Goal: Check status: Check status

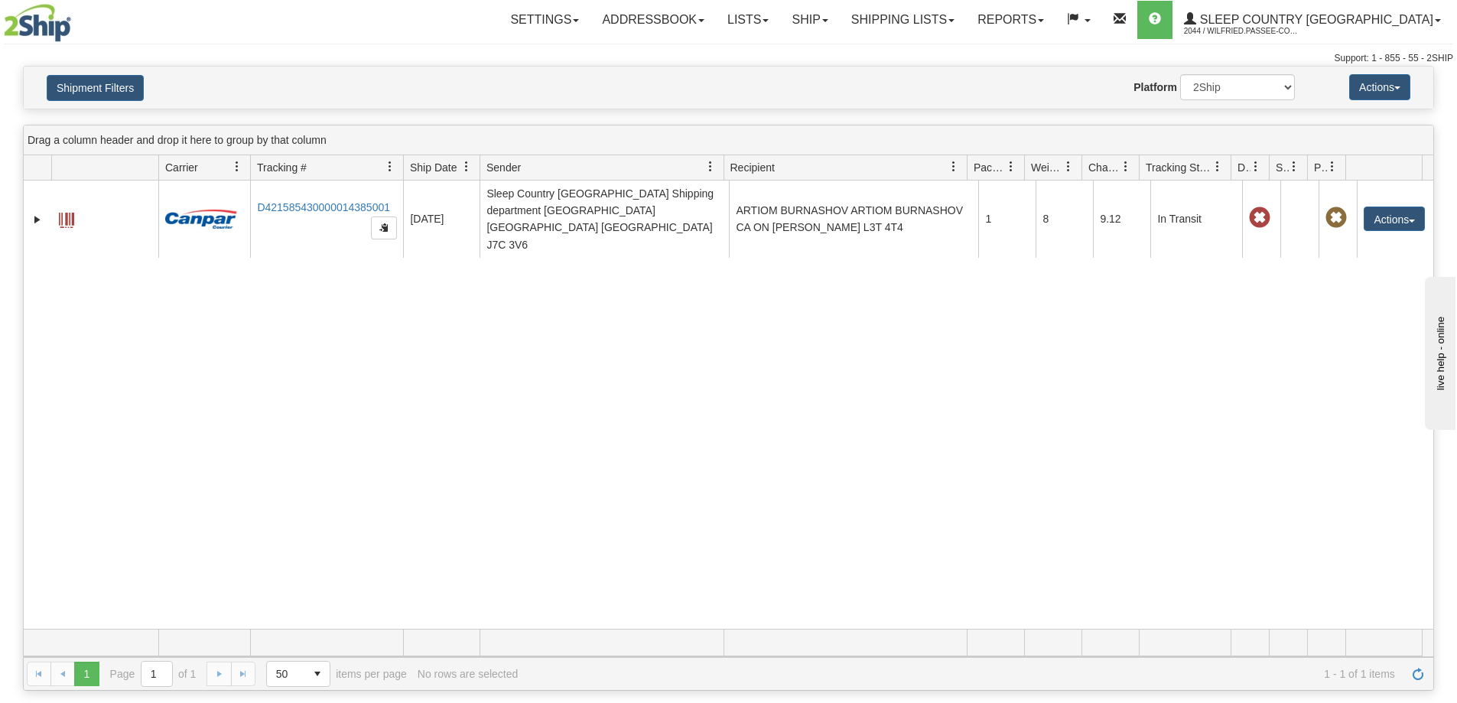
drag, startPoint x: 691, startPoint y: 317, endPoint x: 581, endPoint y: 247, distance: 130.0
click at [688, 318] on div "31705865 2044 D421585430000014385001 10/02/2025 10/02/2025 12:29:34 PM Sleep Co…" at bounding box center [728, 404] width 1409 height 448
click at [1179, 339] on div "31705865 2044 D421585430000014385001 10/02/2025 10/02/2025 12:29:34 PM Sleep Co…" at bounding box center [728, 404] width 1409 height 448
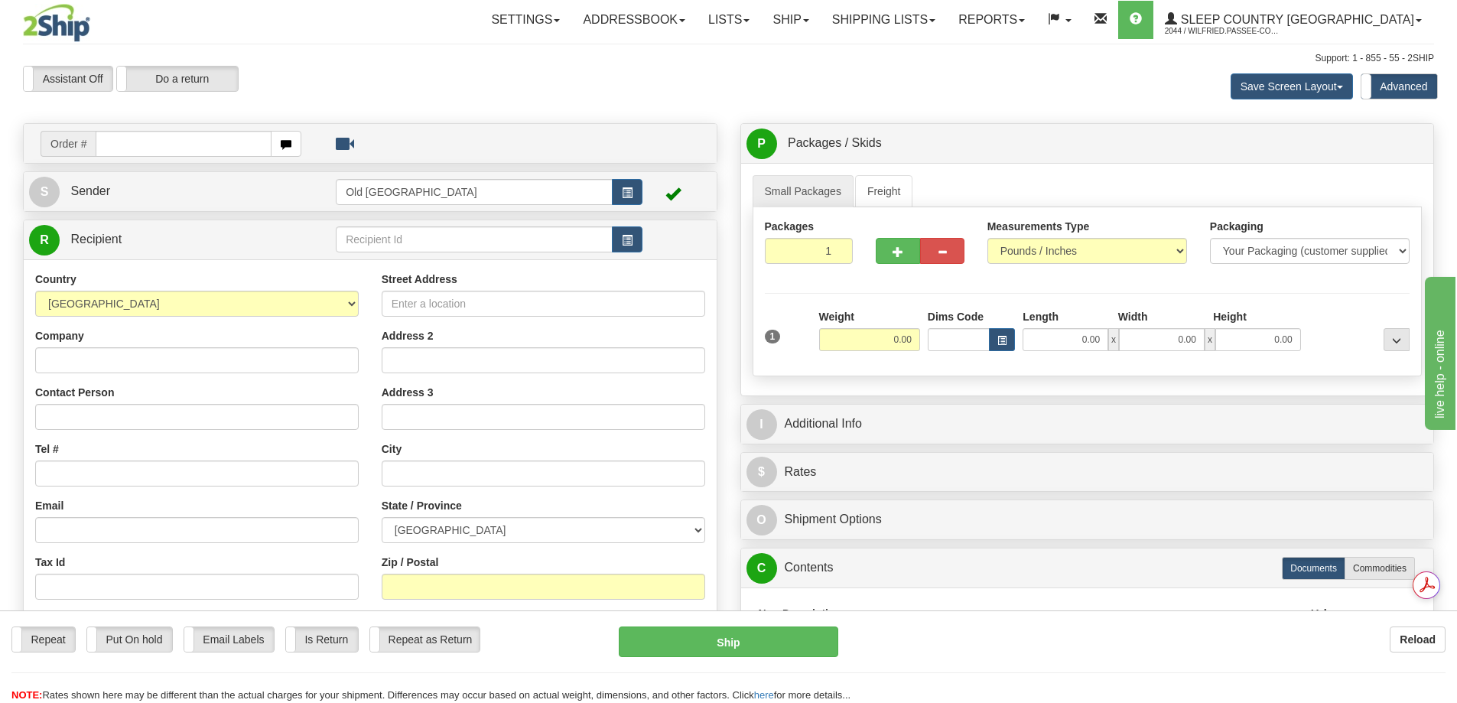
click at [648, 78] on div "Assistant On Assistant Off Do a return Do a return Previous Next Save Screen La…" at bounding box center [728, 86] width 1434 height 41
click at [940, 24] on link "Shipping lists" at bounding box center [884, 20] width 126 height 38
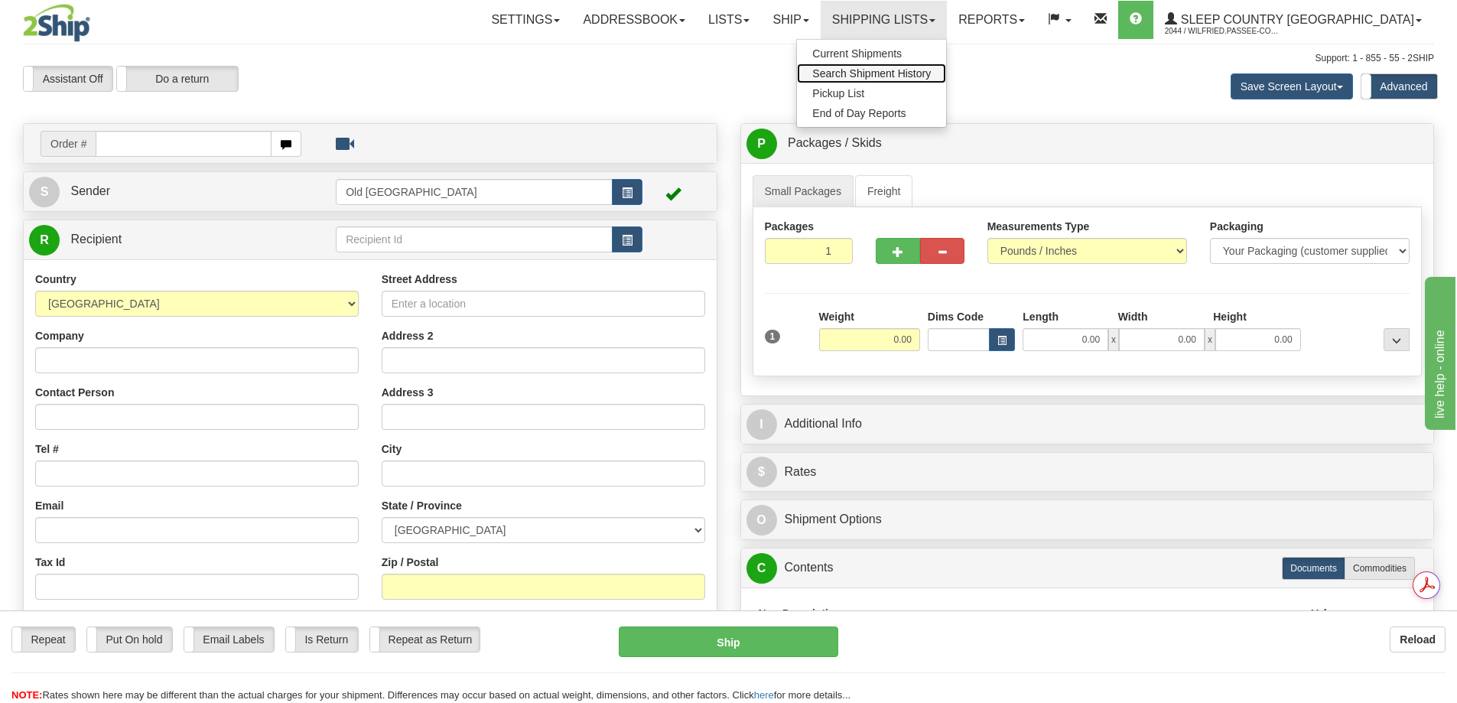
drag, startPoint x: 938, startPoint y: 70, endPoint x: 885, endPoint y: 67, distance: 53.6
click at [931, 70] on span "Search Shipment History" at bounding box center [871, 73] width 119 height 12
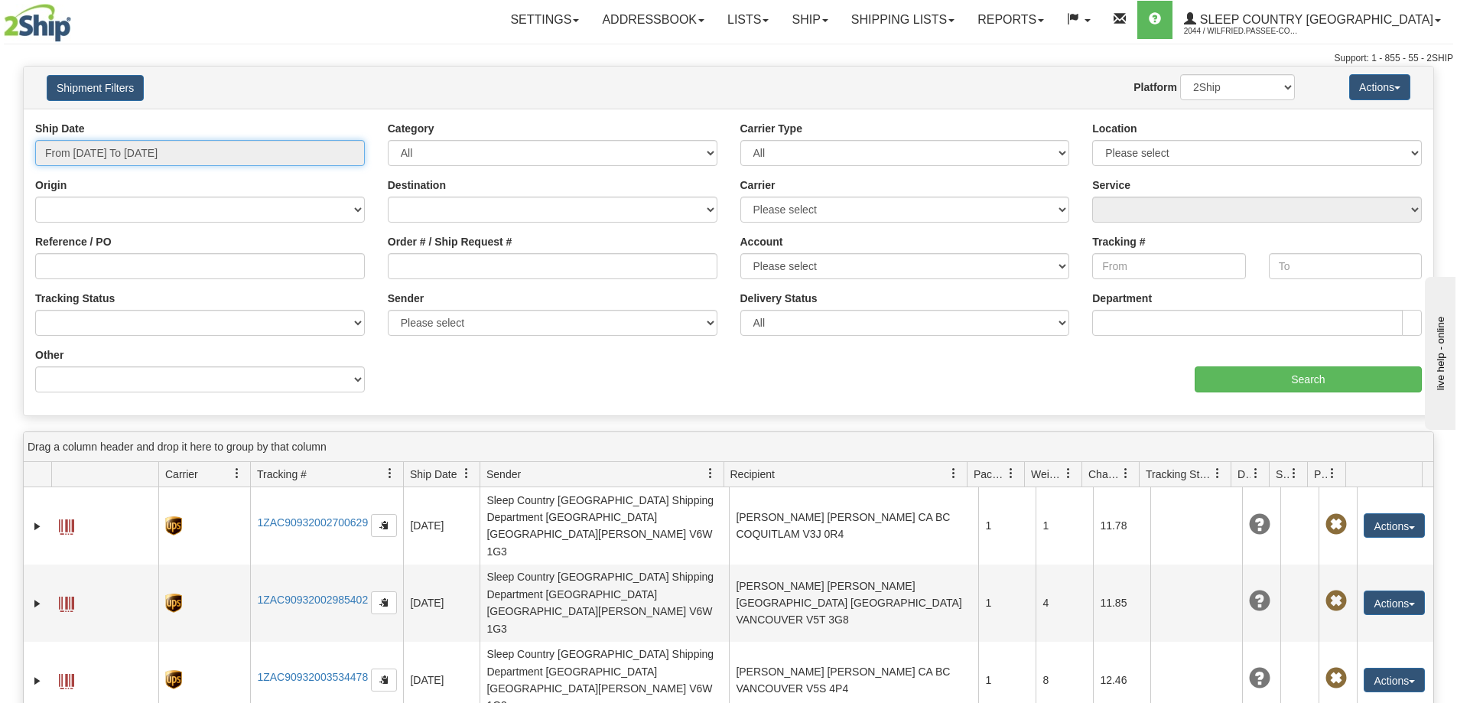
click at [73, 158] on input "From 10/05/2025 To 10/06/2025" at bounding box center [200, 153] width 330 height 26
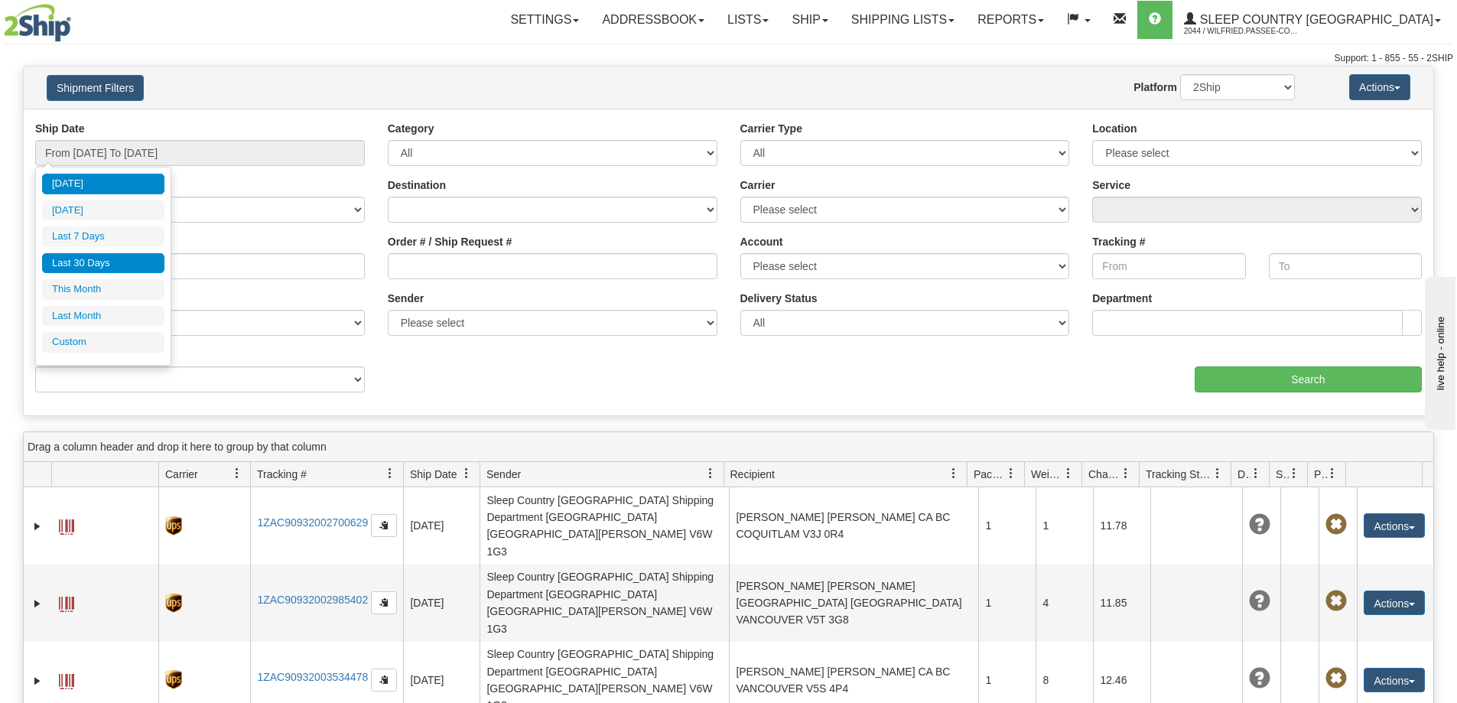
click at [99, 262] on li "Last 30 Days" at bounding box center [103, 263] width 122 height 21
type input "From [DATE] To [DATE]"
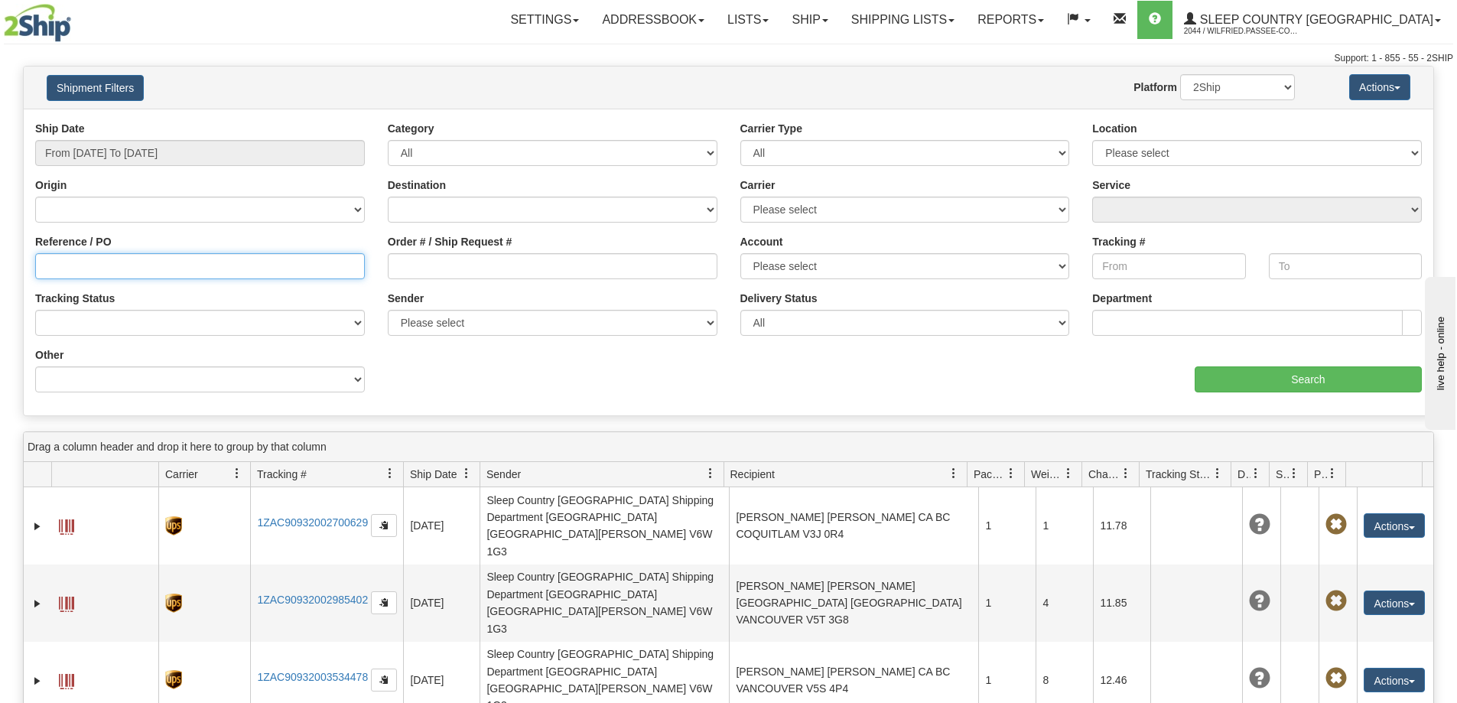
click at [90, 268] on input "Reference / PO" at bounding box center [200, 266] width 330 height 26
paste input "9002I150595"
type input "9002I150595"
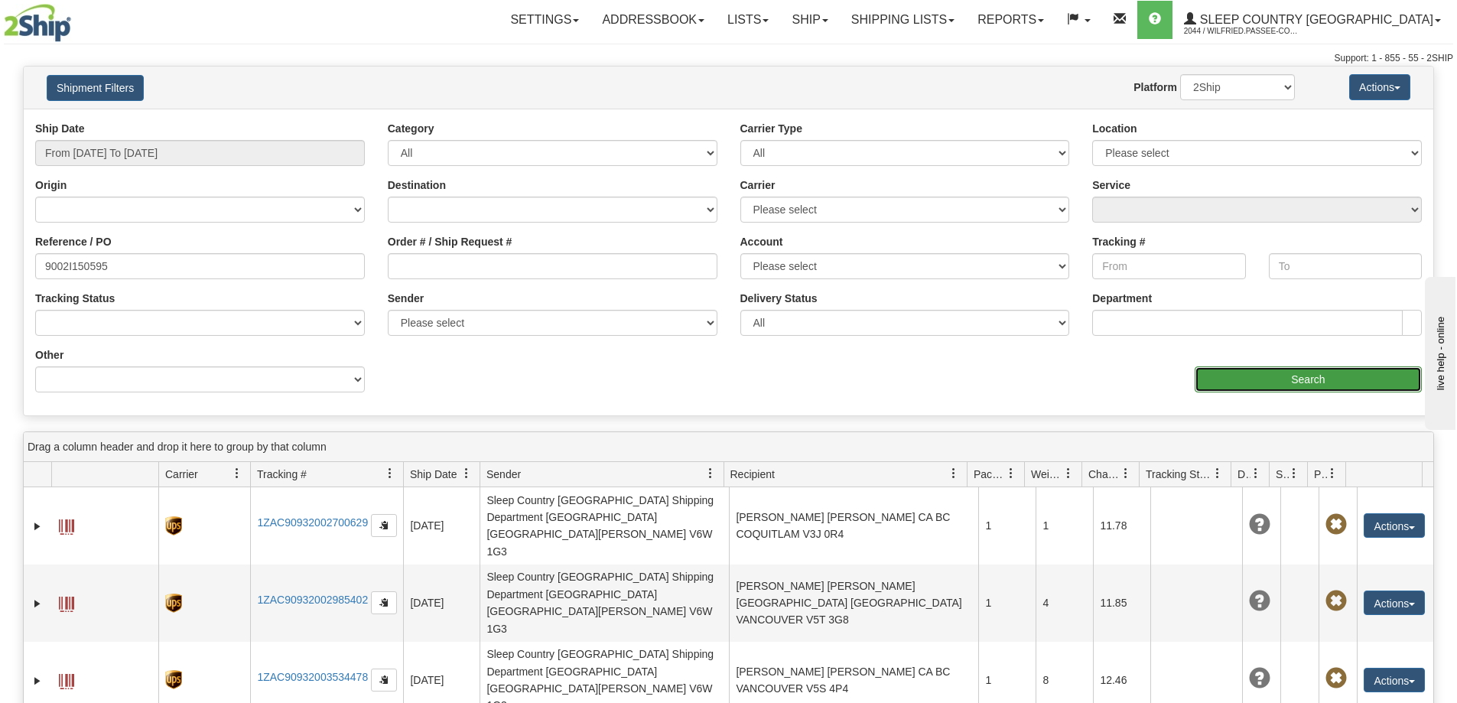
click at [1295, 379] on input "Search" at bounding box center [1307, 379] width 227 height 26
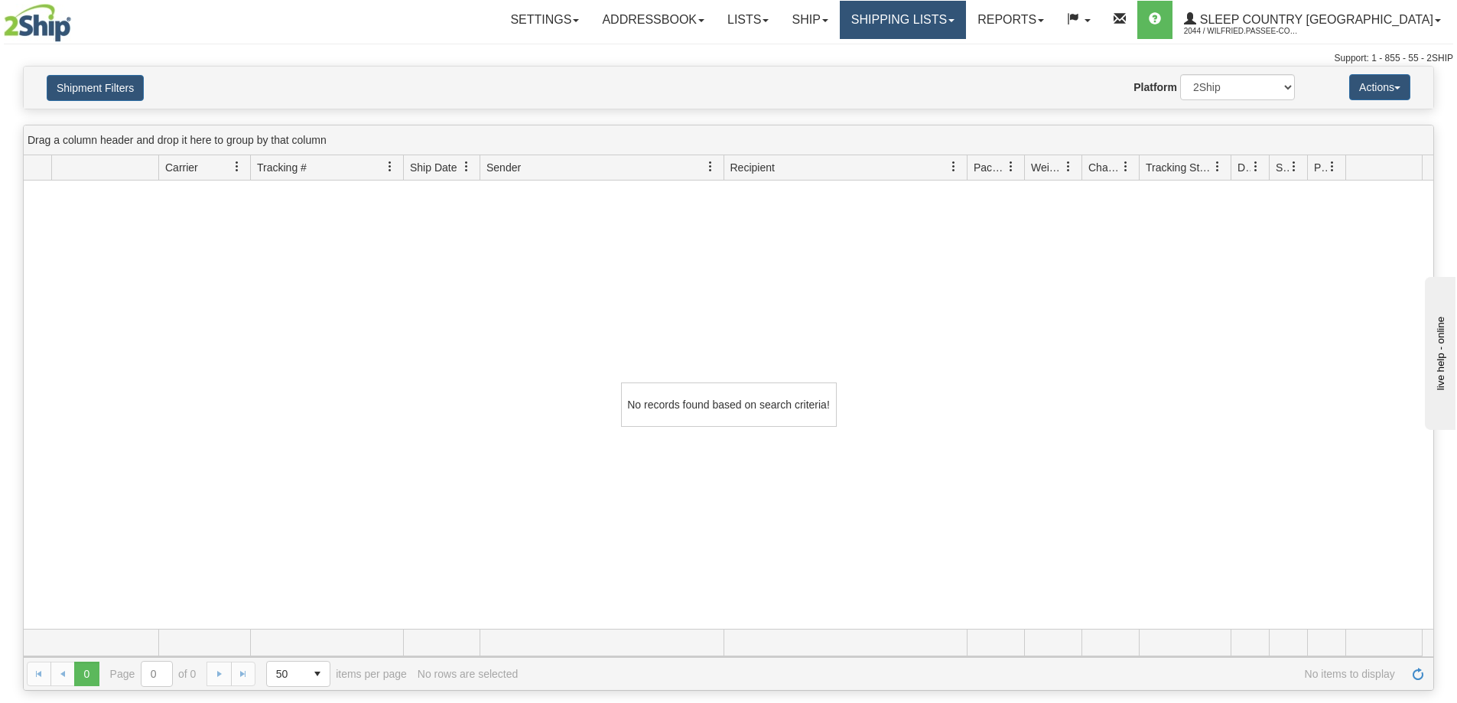
click at [966, 19] on link "Shipping lists" at bounding box center [903, 20] width 126 height 38
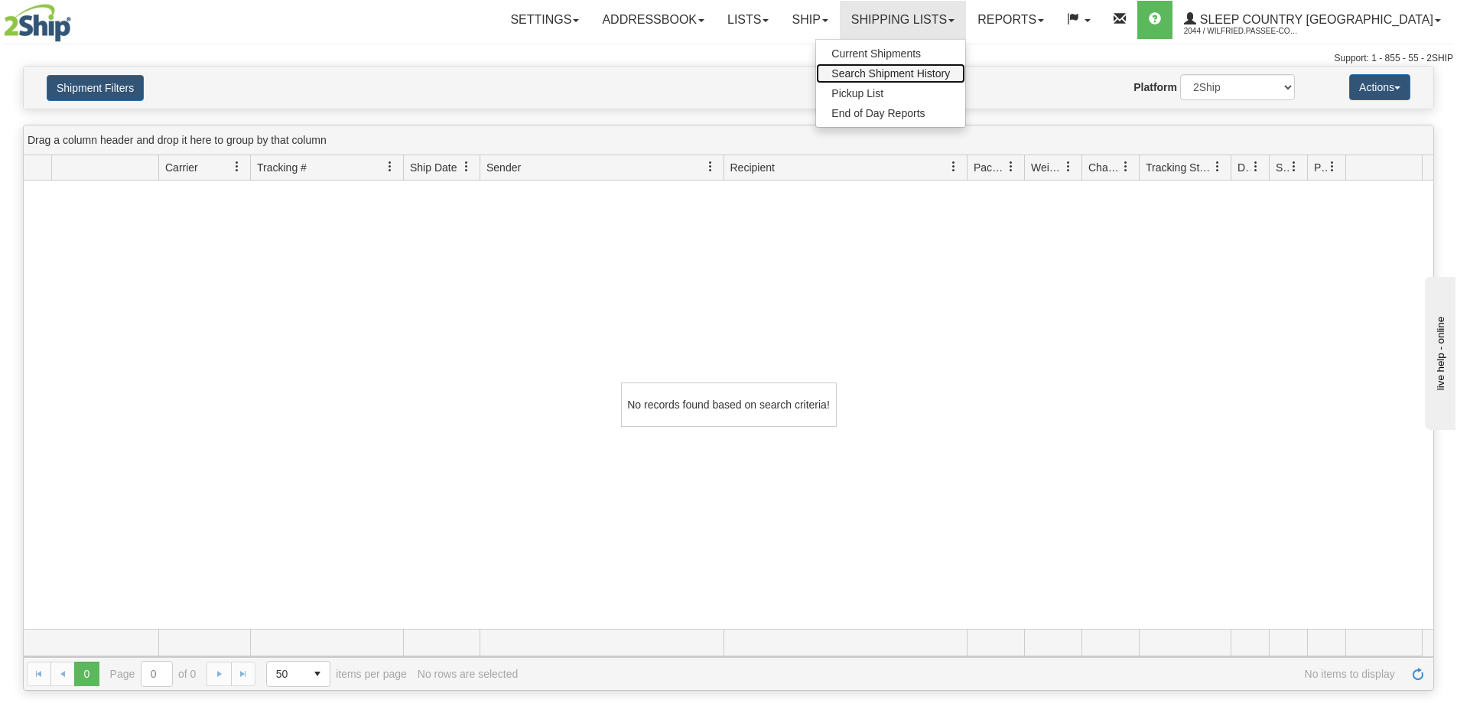
click at [950, 75] on span "Search Shipment History" at bounding box center [890, 73] width 119 height 12
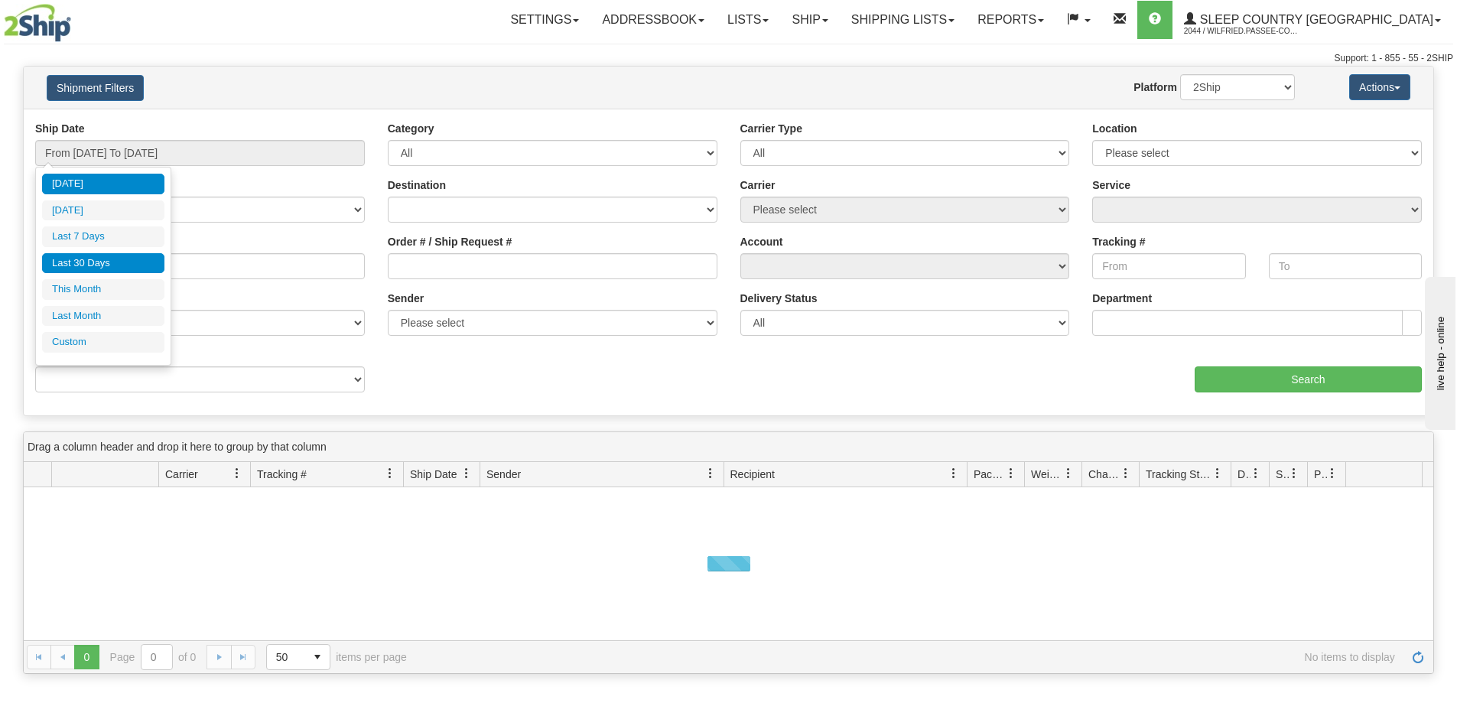
click at [98, 261] on li "Last 30 Days" at bounding box center [103, 263] width 122 height 21
type input "From 09/07/2025 To 10/06/2025"
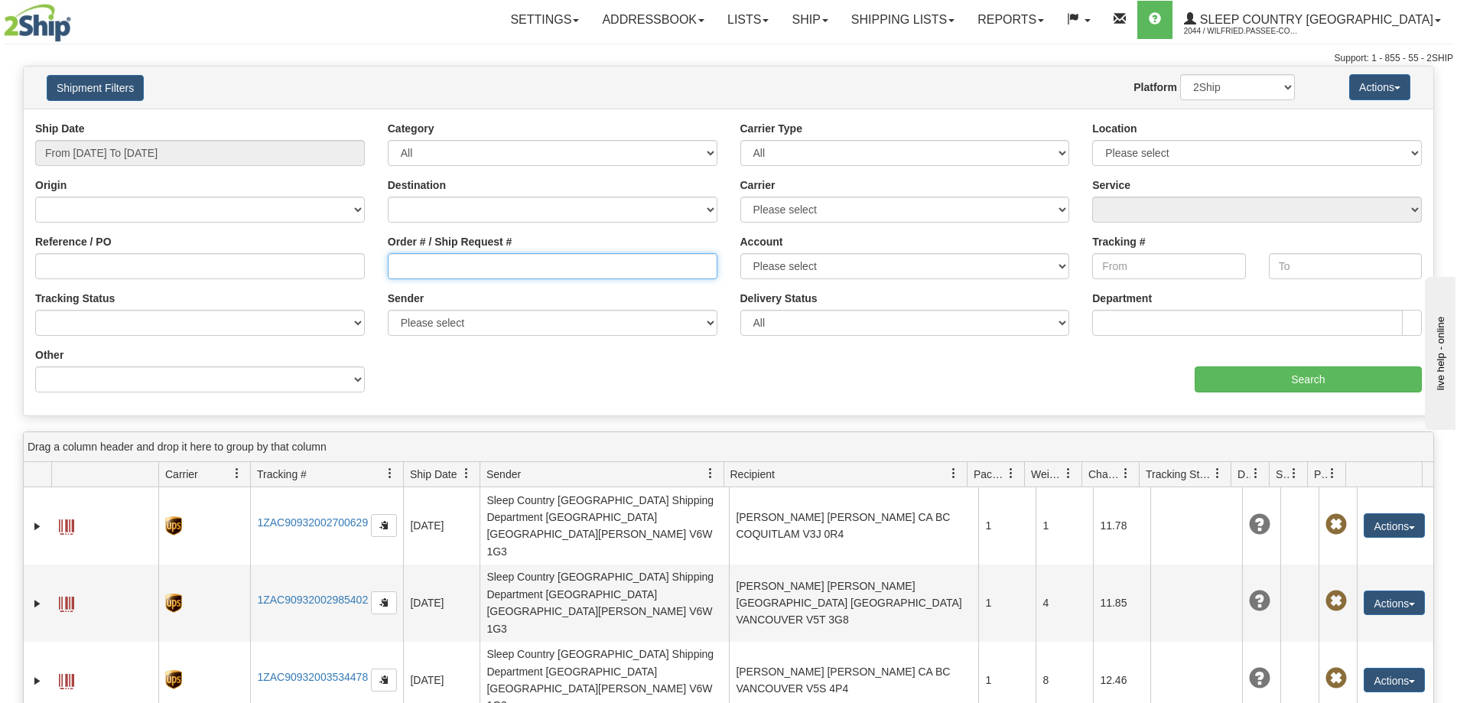
click at [399, 267] on input "Order # / Ship Request #" at bounding box center [553, 266] width 330 height 26
paste input "9008I140326"
type input "9008I140326"
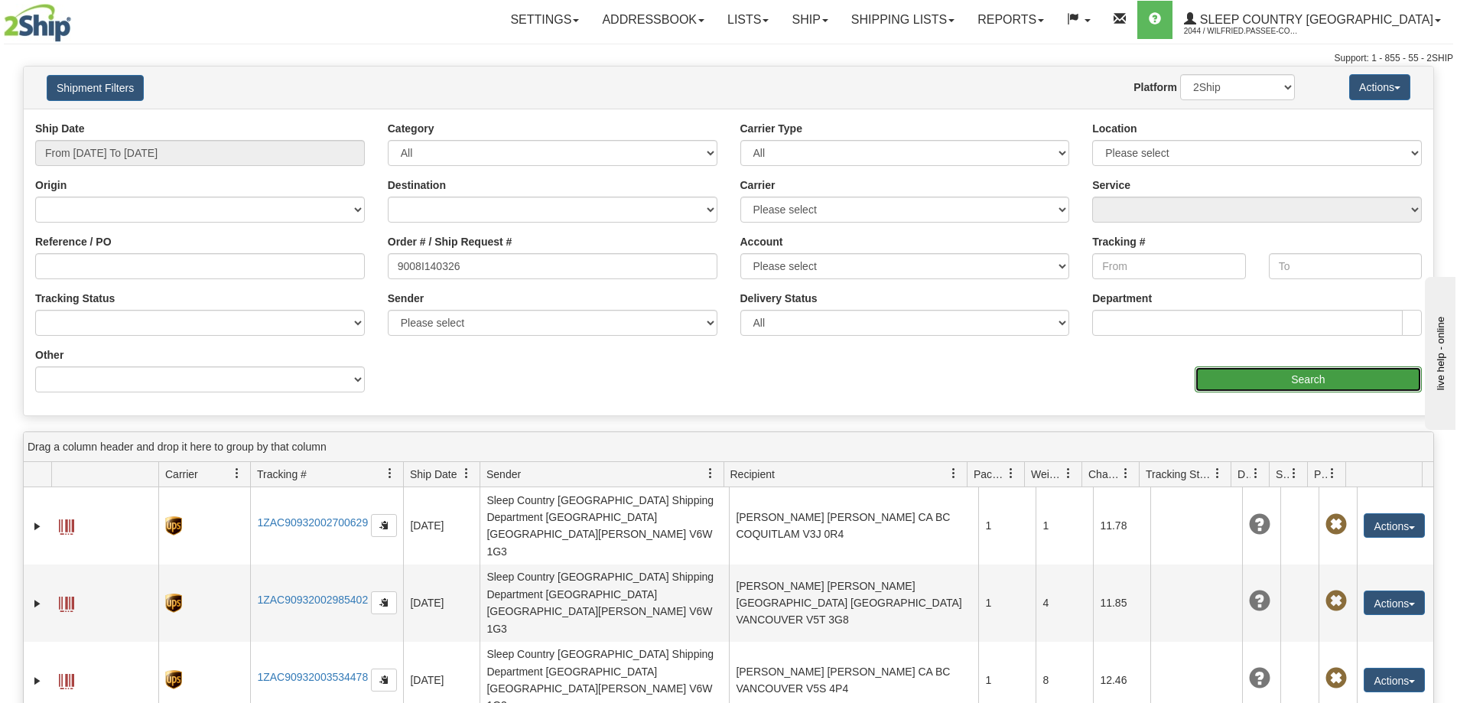
click at [1258, 383] on input "Search" at bounding box center [1307, 379] width 227 height 26
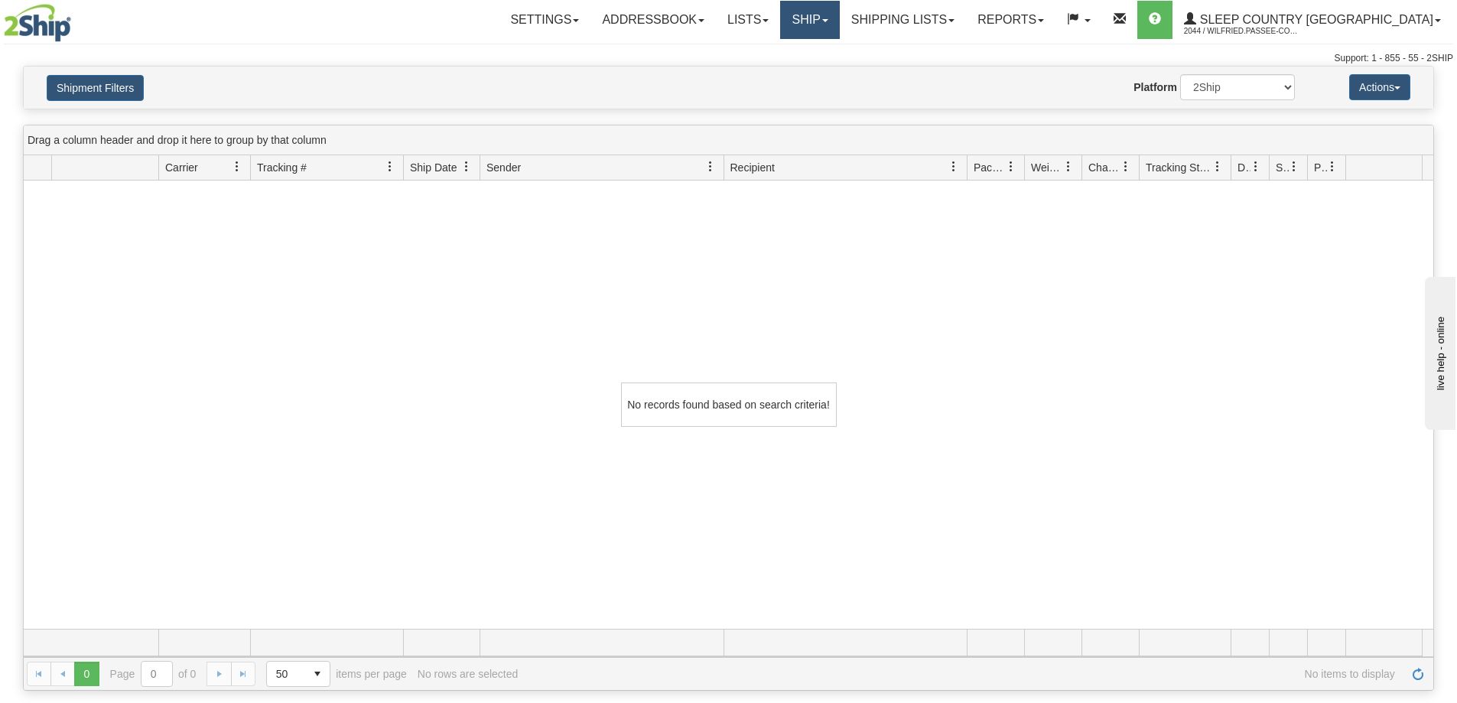
click at [839, 13] on link "Ship" at bounding box center [809, 20] width 59 height 38
click at [937, 18] on link "Shipping lists" at bounding box center [903, 20] width 126 height 38
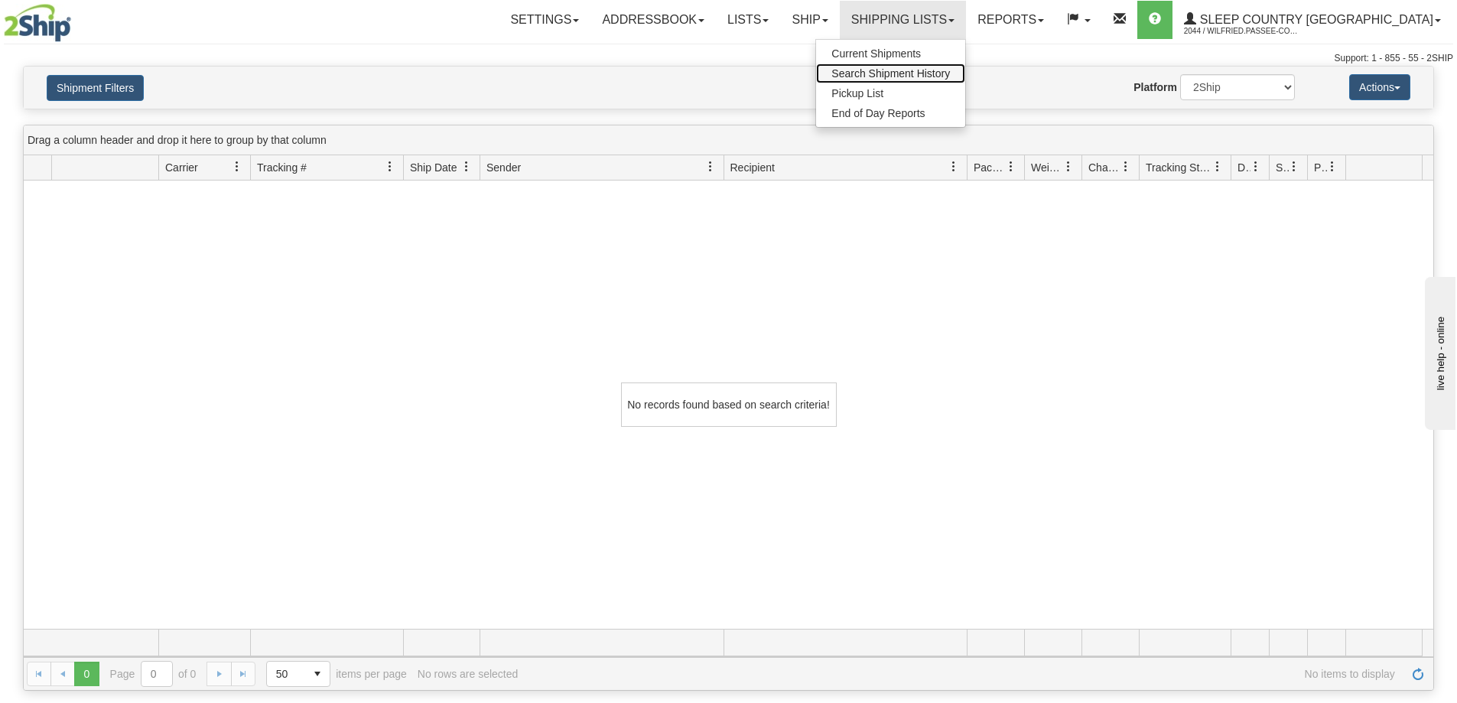
drag, startPoint x: 955, startPoint y: 74, endPoint x: 937, endPoint y: 76, distance: 18.5
click at [950, 73] on span "Search Shipment History" at bounding box center [890, 73] width 119 height 12
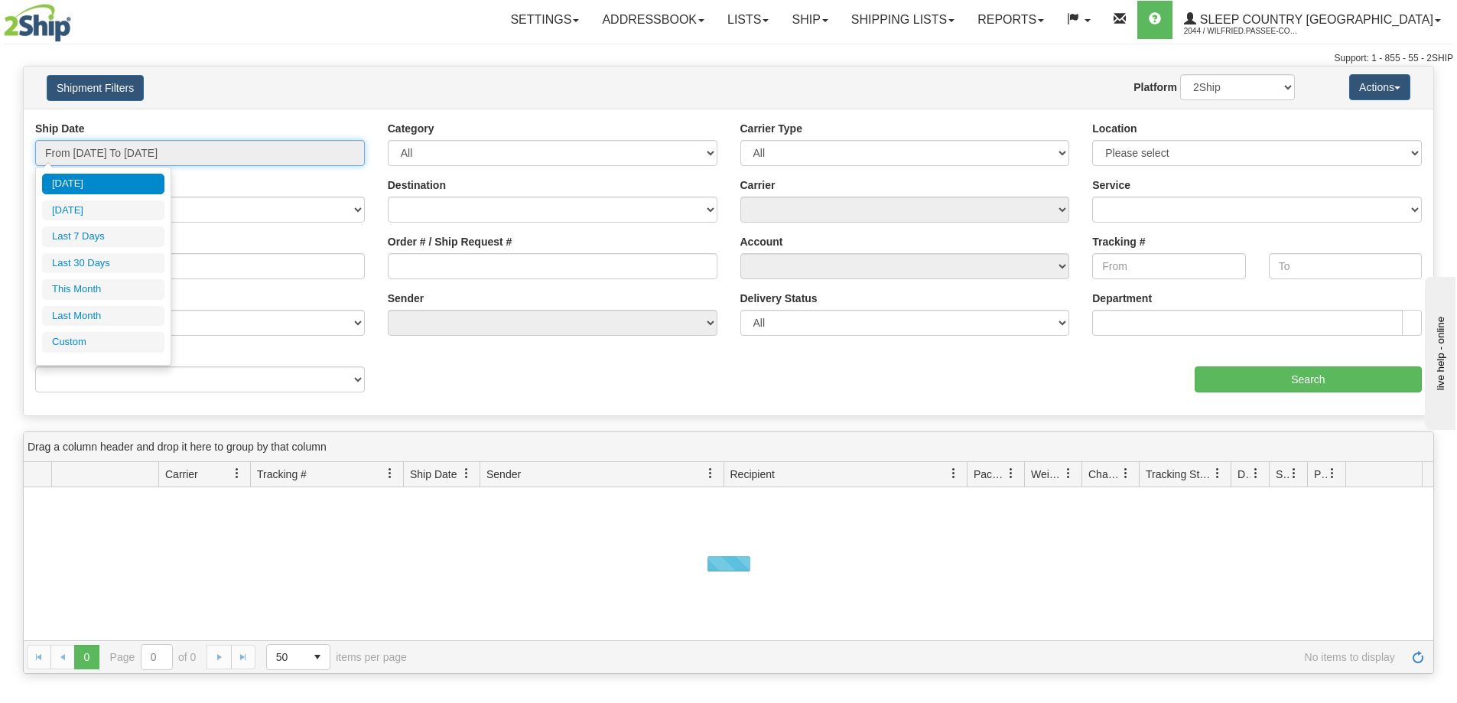
click at [97, 151] on input "From [DATE] To [DATE]" at bounding box center [200, 153] width 330 height 26
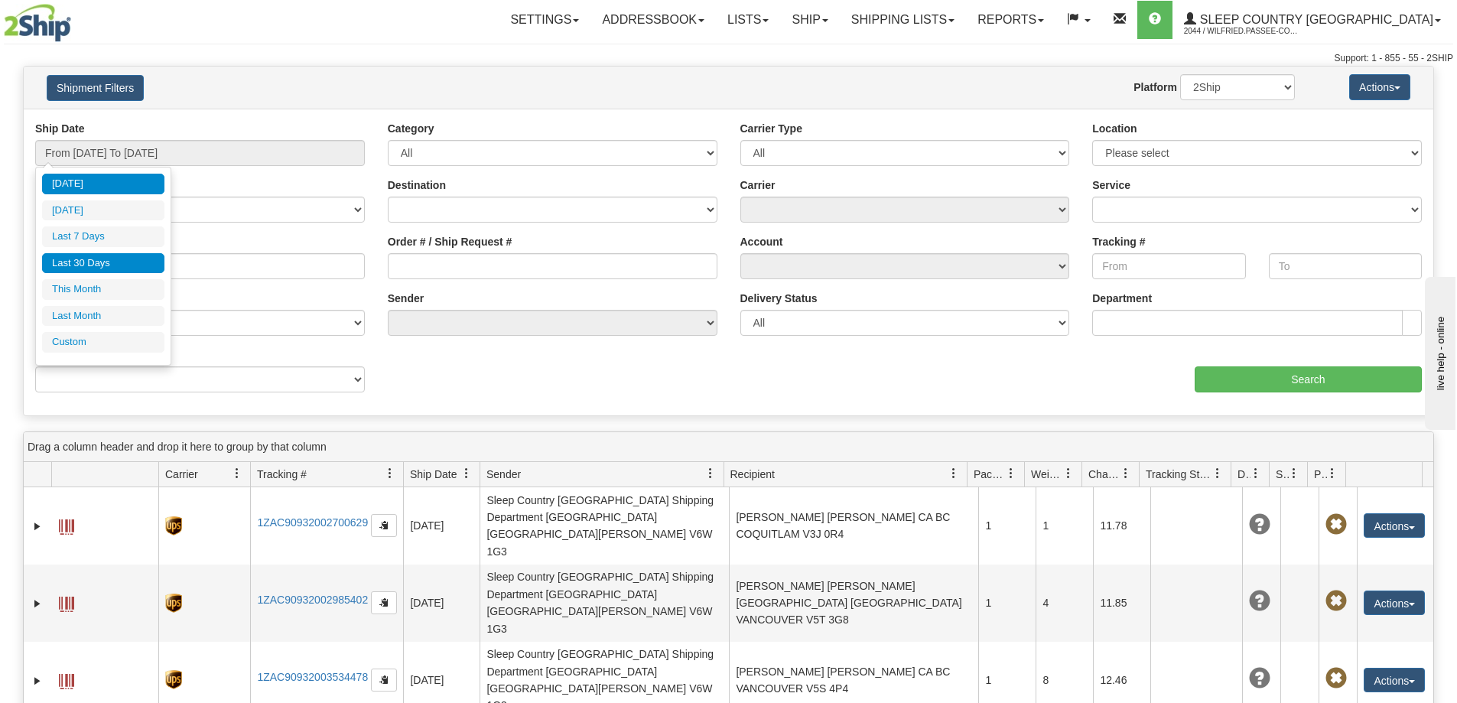
click at [93, 265] on li "Last 30 Days" at bounding box center [103, 263] width 122 height 21
type input "From [DATE] To [DATE]"
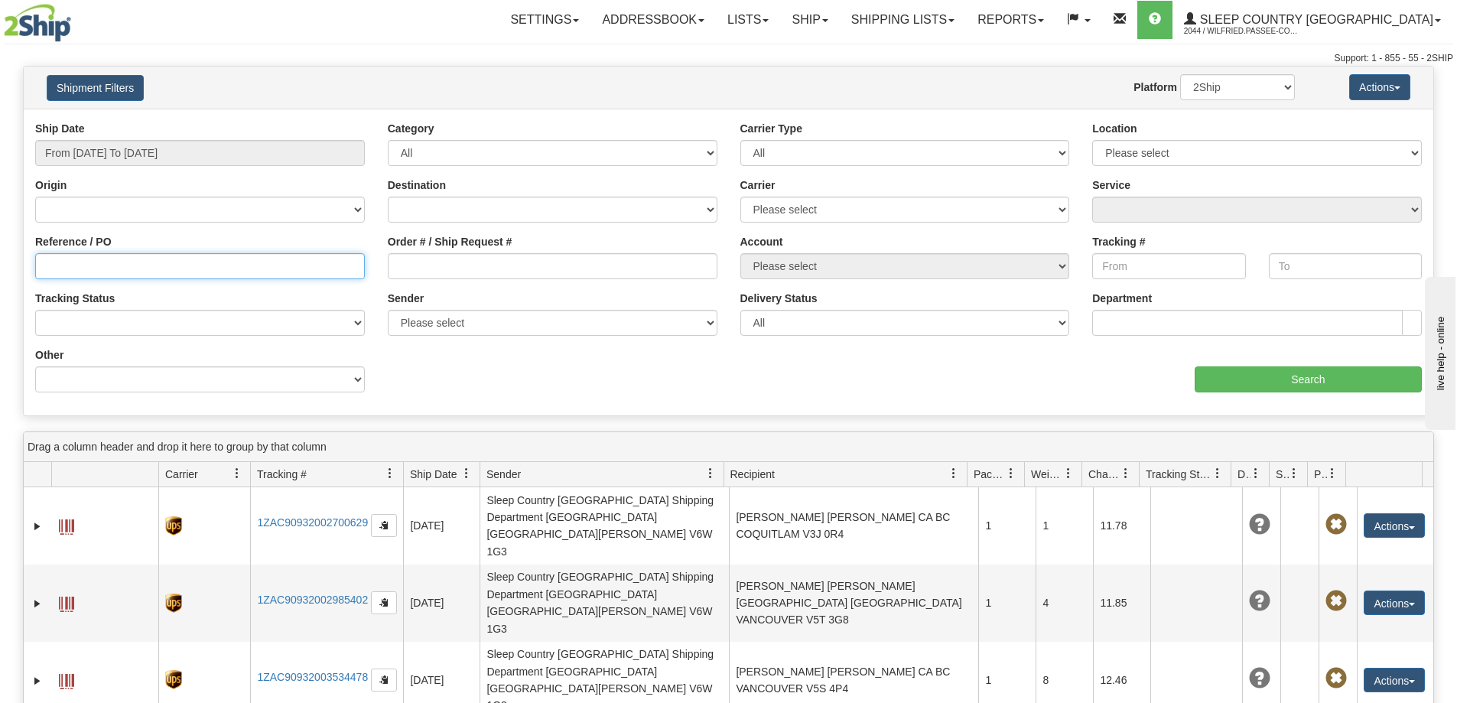
click at [208, 262] on input "Reference / PO" at bounding box center [200, 266] width 330 height 26
paste input "9008I140326"
type input "9008I140326"
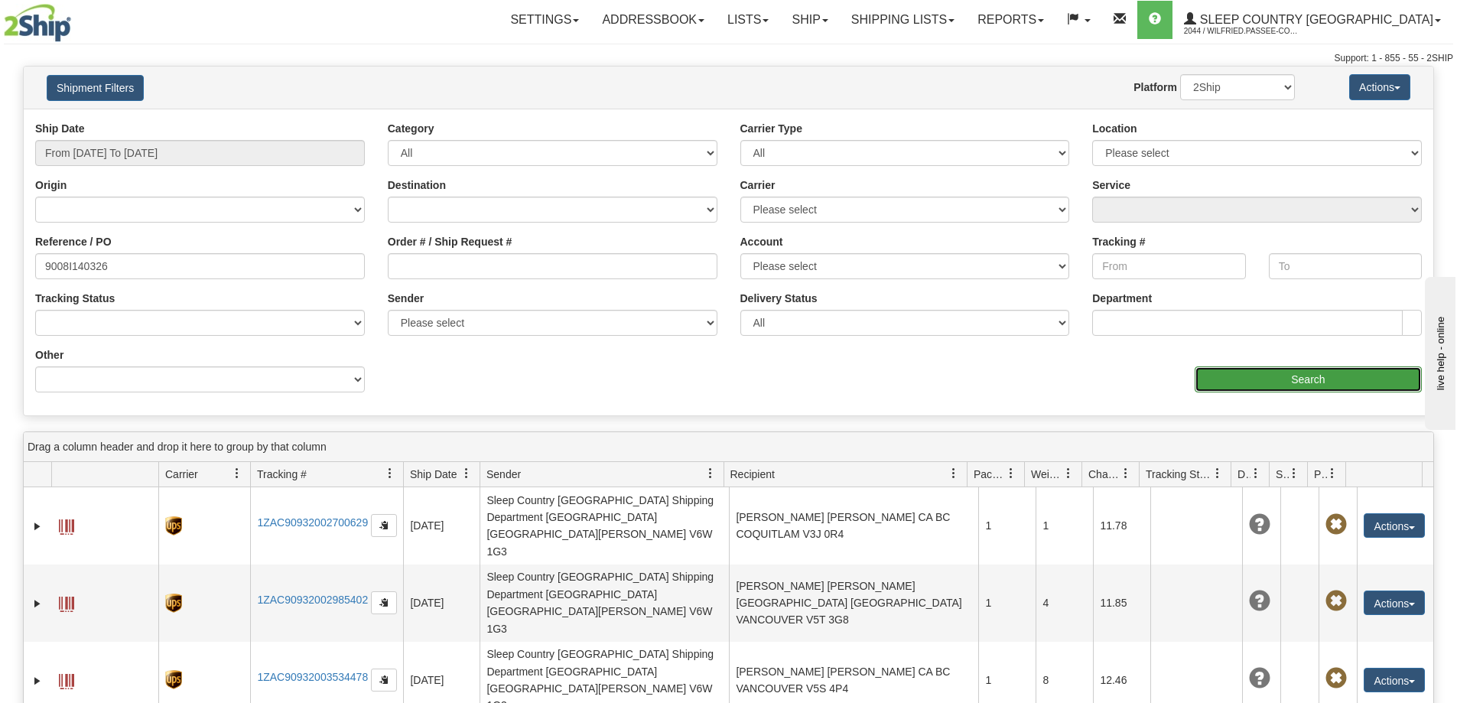
click at [1288, 382] on input "Search" at bounding box center [1307, 379] width 227 height 26
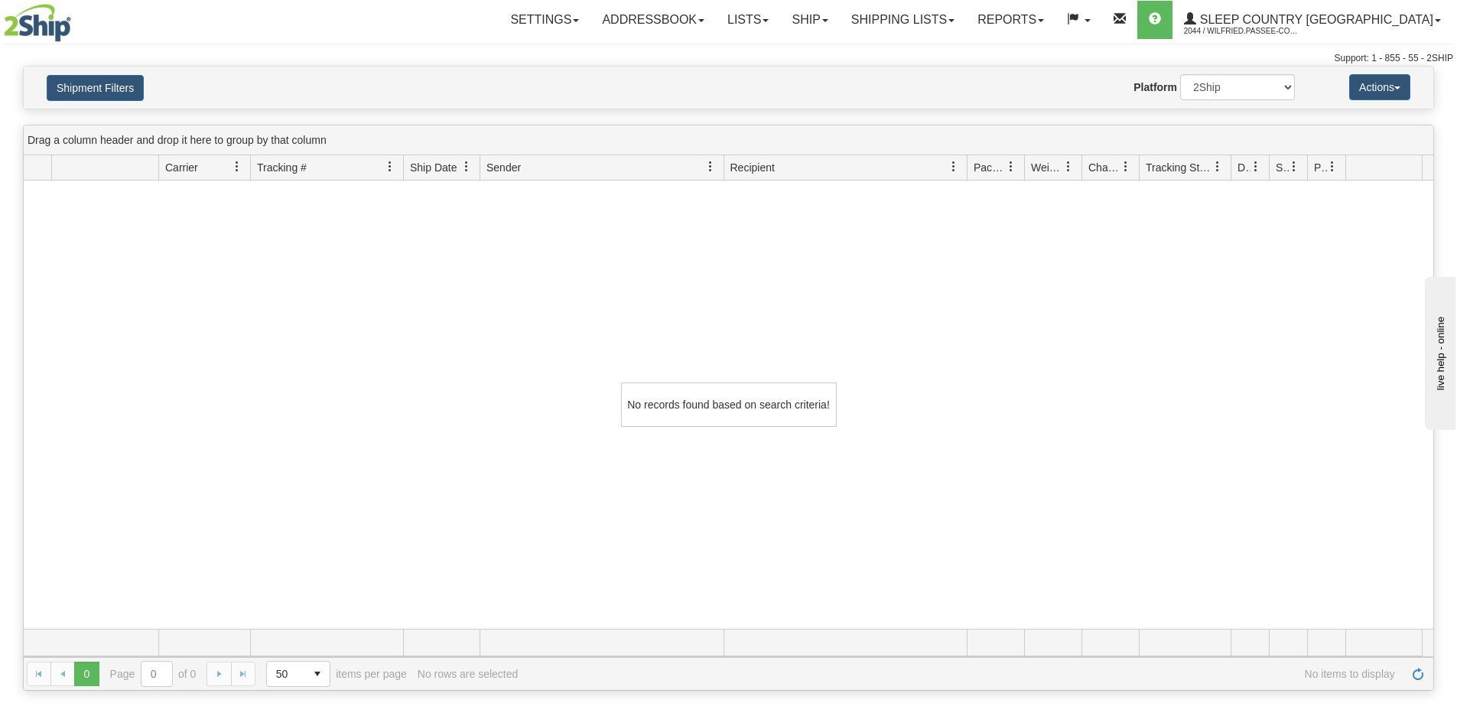
click at [905, 542] on div "No records found based on search criteria!" at bounding box center [728, 404] width 1409 height 448
